Goal: Navigation & Orientation: Find specific page/section

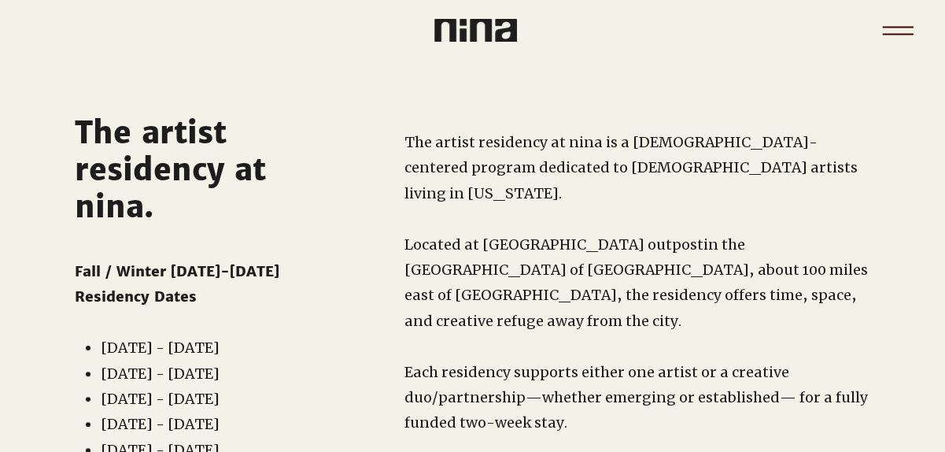
click at [892, 26] on icon "Menu" at bounding box center [897, 27] width 31 height 2
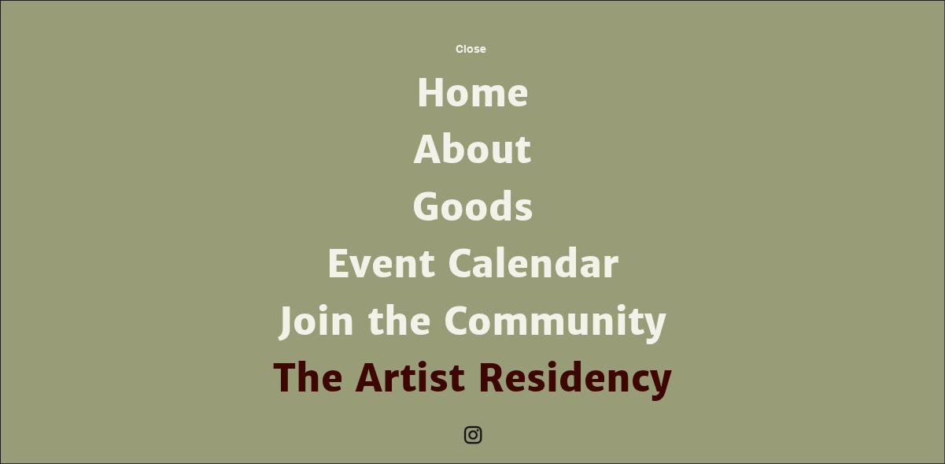
click at [498, 145] on link "About" at bounding box center [473, 150] width 411 height 57
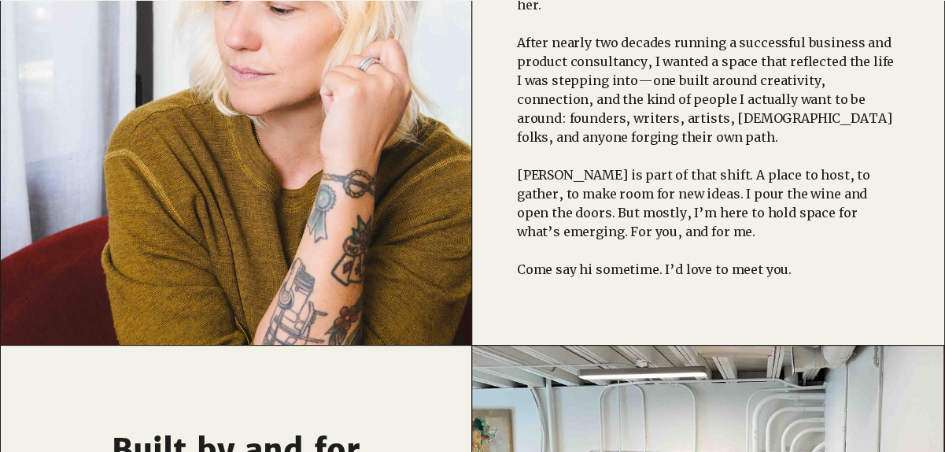
scroll to position [585, 0]
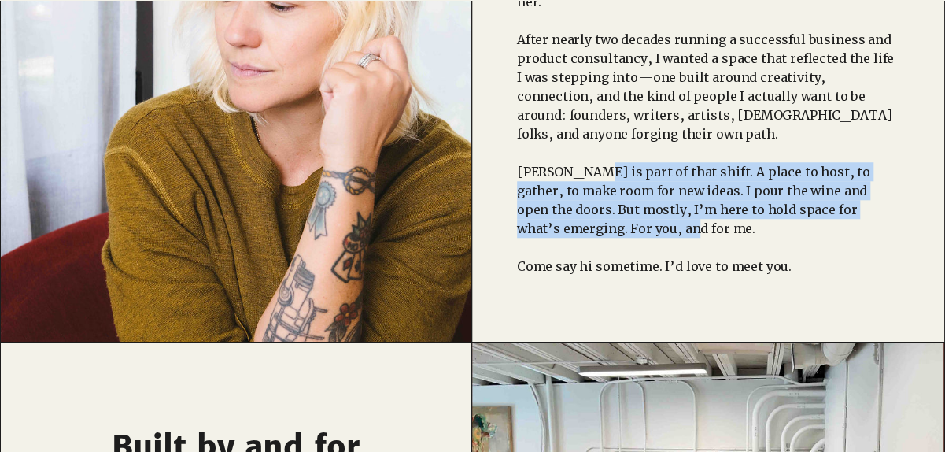
drag, startPoint x: 580, startPoint y: 156, endPoint x: 883, endPoint y: 212, distance: 308.3
click at [883, 212] on p "nina is part of that shift. A place to host, to gather, to make room for new id…" at bounding box center [708, 200] width 382 height 76
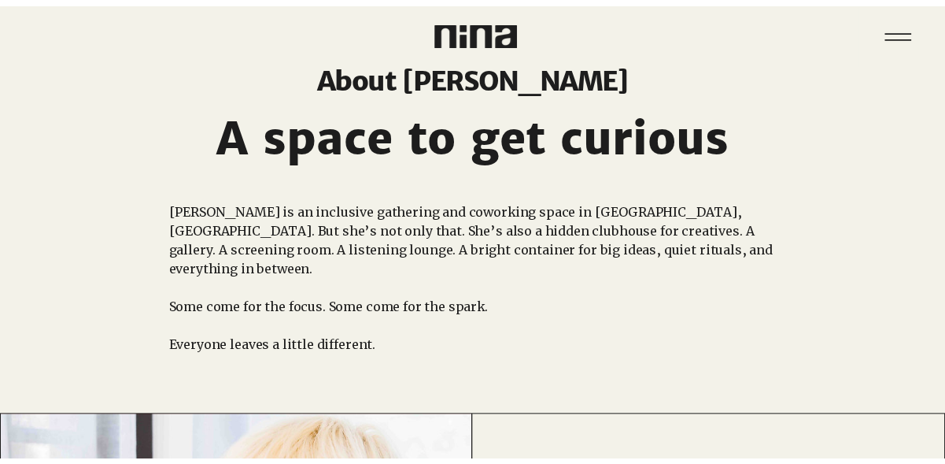
scroll to position [0, 0]
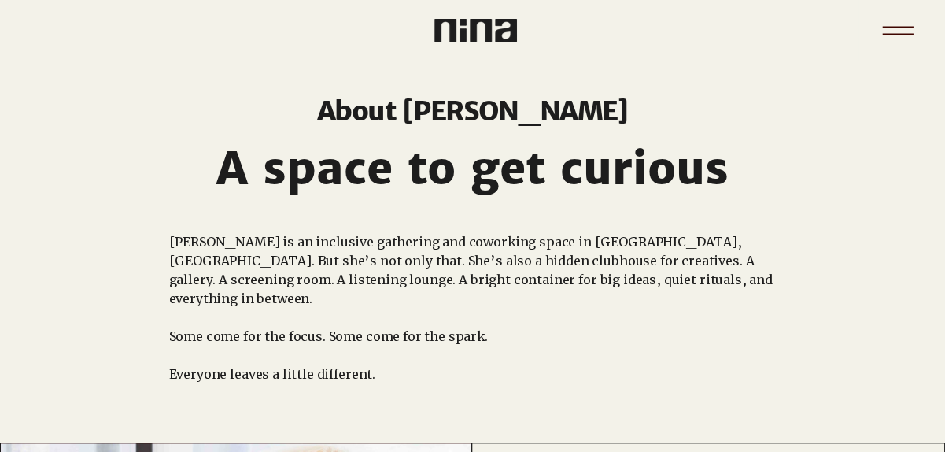
click at [900, 28] on icon "Menu" at bounding box center [897, 27] width 31 height 2
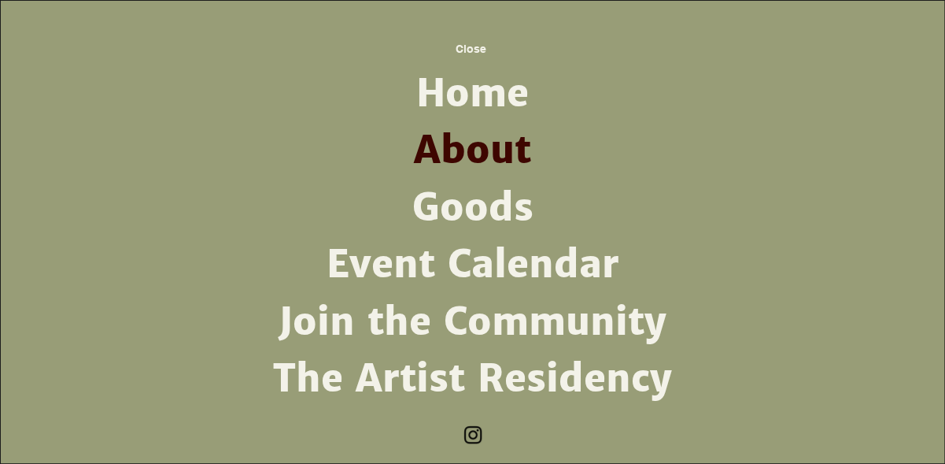
click at [487, 203] on link "Goods" at bounding box center [473, 207] width 411 height 57
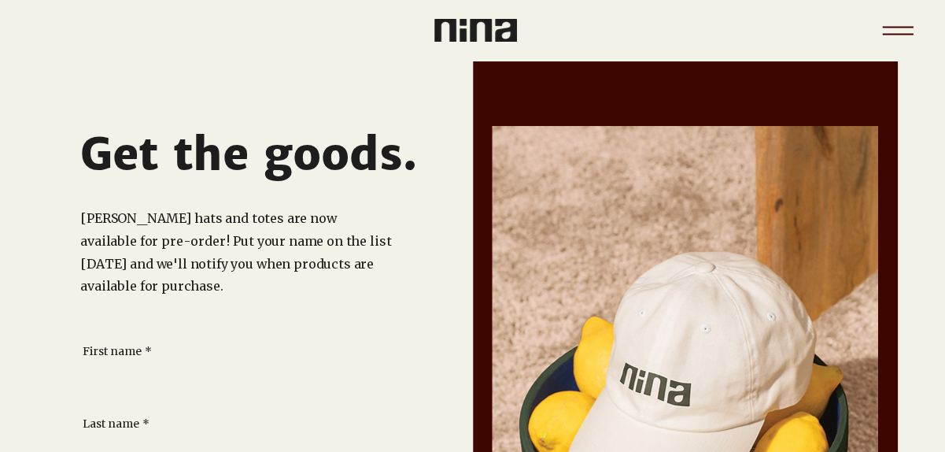
click at [891, 35] on icon "Menu" at bounding box center [897, 30] width 55 height 55
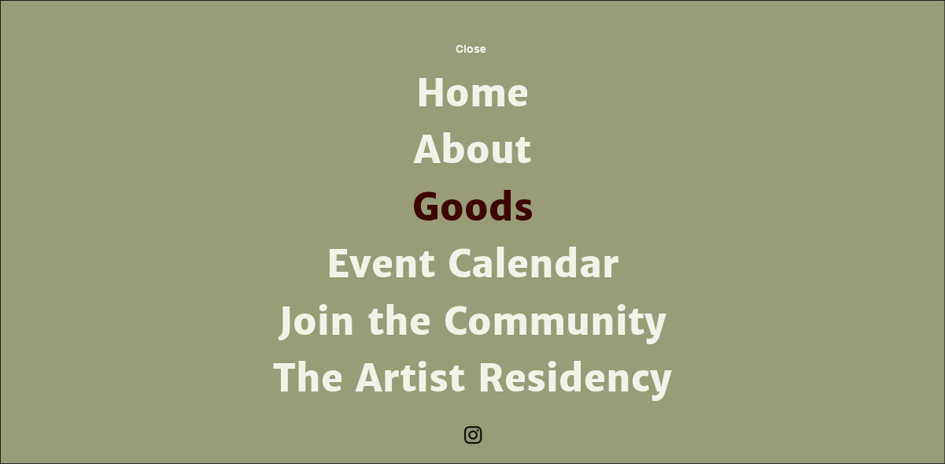
click at [508, 261] on link "Event Calendar" at bounding box center [473, 264] width 411 height 57
